Goal: Information Seeking & Learning: Check status

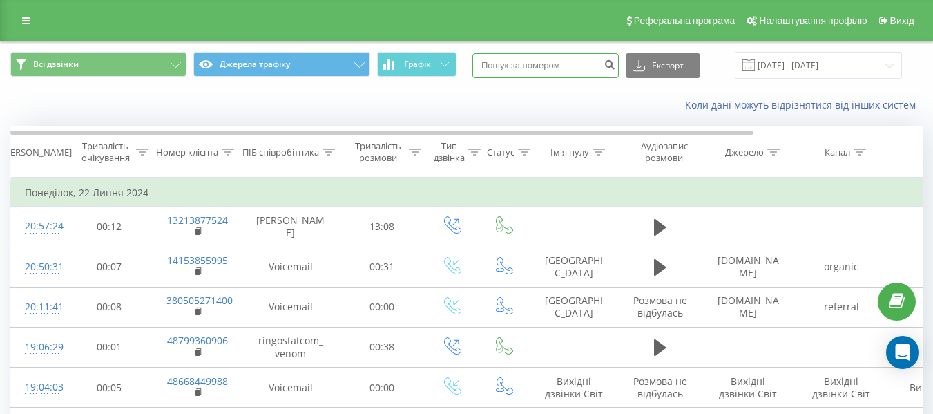
click at [531, 59] on input at bounding box center [545, 65] width 146 height 25
paste input "78"
type input "78"
click at [546, 60] on input "78" at bounding box center [545, 65] width 146 height 25
click at [547, 60] on input "78" at bounding box center [545, 65] width 146 height 25
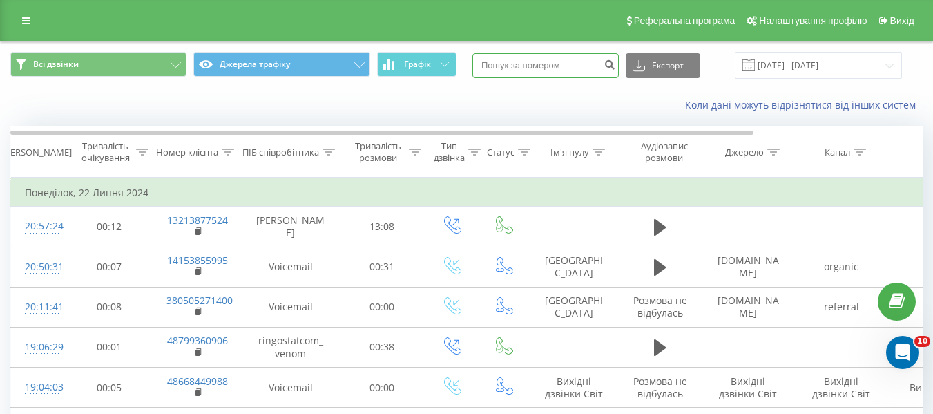
click at [529, 61] on input at bounding box center [545, 65] width 146 height 25
paste input "380639837584"
type input "380639837584"
click at [615, 64] on icon "submit" at bounding box center [609, 63] width 12 height 8
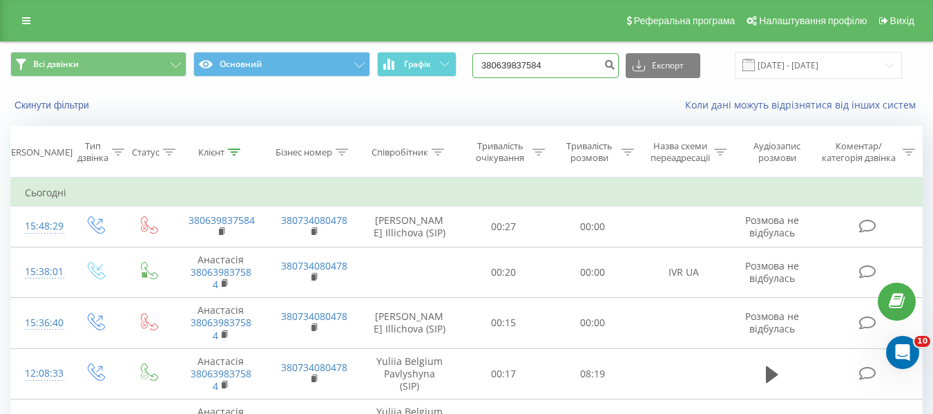
click at [559, 59] on input "380639837584" at bounding box center [545, 65] width 146 height 25
paste input "380639837584"
type input "380639837584380639837584"
click at [563, 62] on input "380639837584380639837584" at bounding box center [545, 65] width 146 height 25
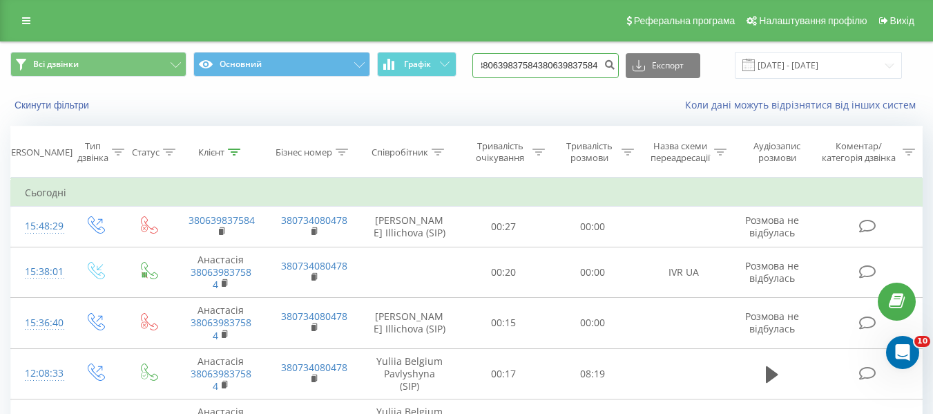
click at [563, 62] on input "380639837584380639837584" at bounding box center [545, 65] width 146 height 25
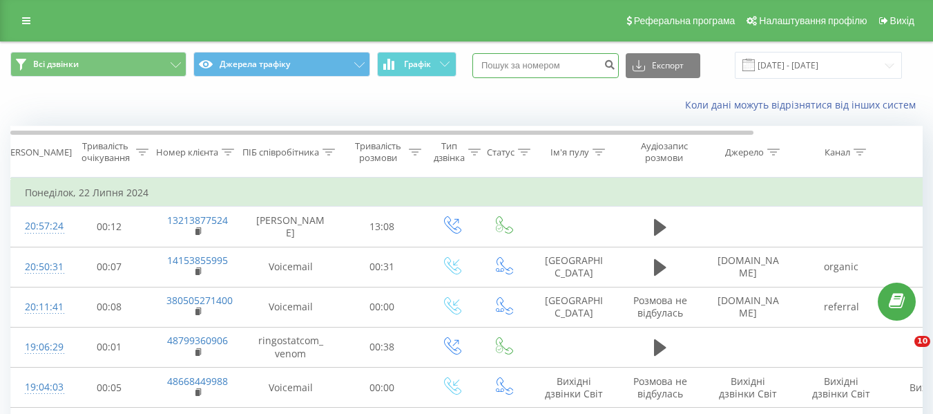
click at [561, 70] on input at bounding box center [545, 65] width 146 height 25
paste input "380639837584"
type input "380639837584"
click at [615, 61] on icon "submit" at bounding box center [609, 63] width 12 height 8
click at [325, 151] on icon at bounding box center [328, 151] width 12 height 7
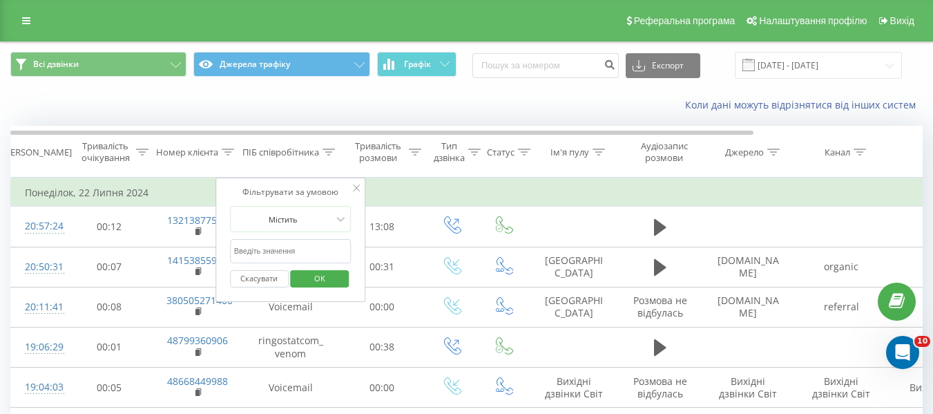
click at [300, 251] on input "text" at bounding box center [291, 251] width 122 height 24
type input "krasnov"
click at [331, 277] on span "OK" at bounding box center [319, 277] width 39 height 21
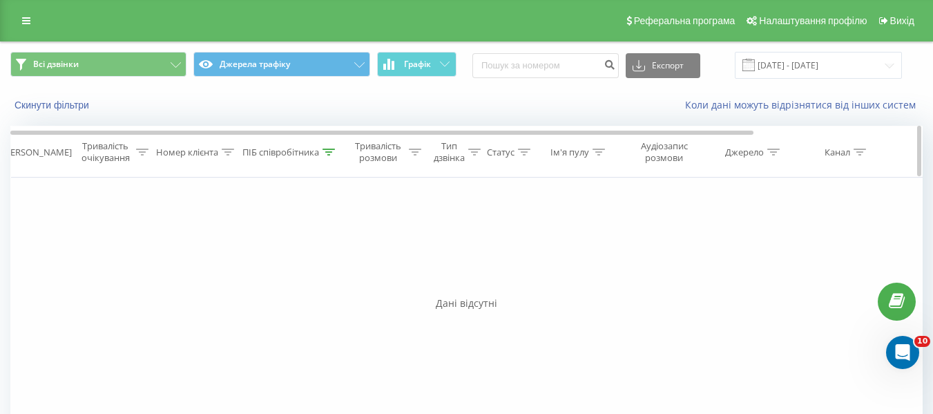
click at [333, 151] on icon at bounding box center [328, 151] width 12 height 7
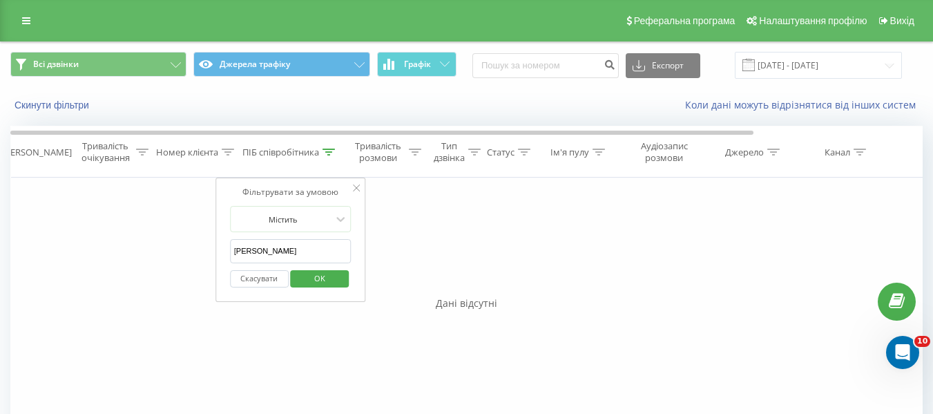
click at [356, 188] on icon at bounding box center [356, 187] width 7 height 7
